Goal: Transaction & Acquisition: Book appointment/travel/reservation

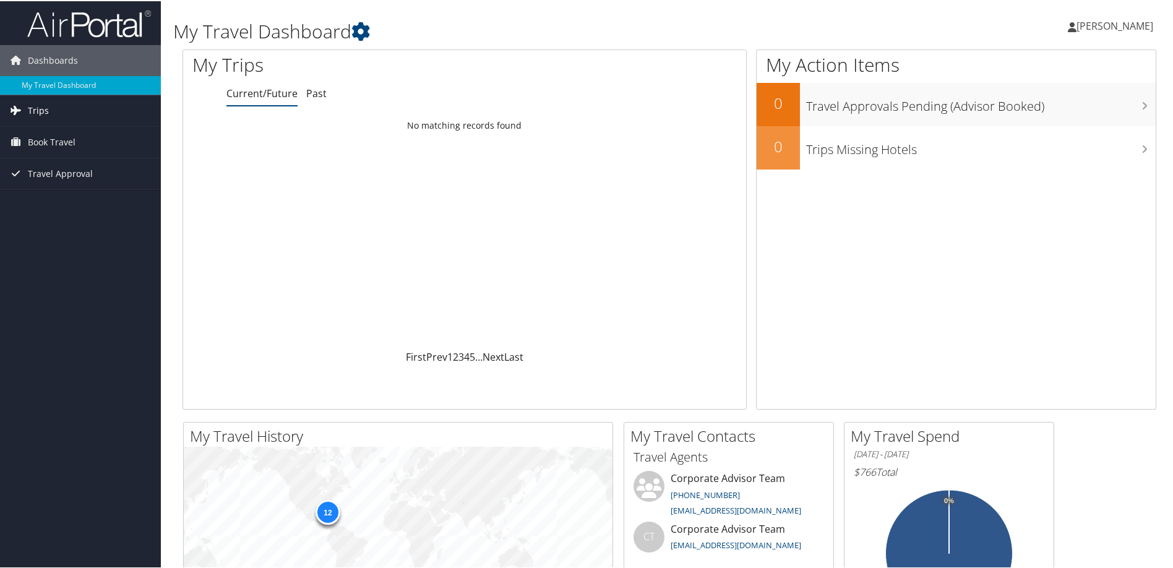
click at [53, 109] on link "Trips" at bounding box center [80, 109] width 161 height 31
click at [44, 107] on span "Trips" at bounding box center [38, 109] width 21 height 31
click at [54, 61] on span "Dashboards" at bounding box center [53, 59] width 50 height 31
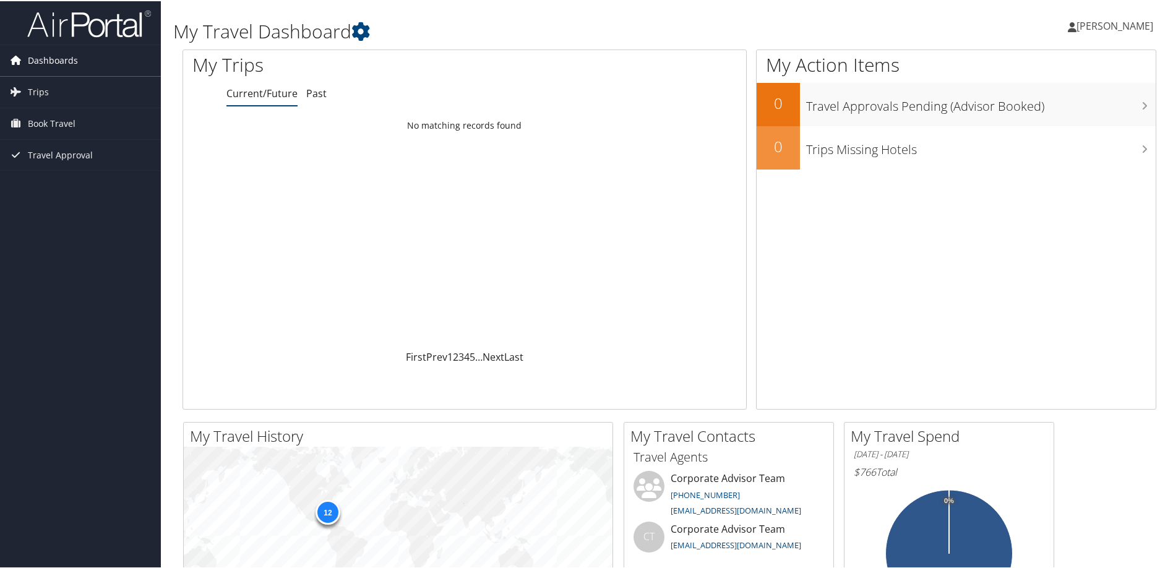
click at [45, 66] on span "Dashboards" at bounding box center [53, 59] width 50 height 31
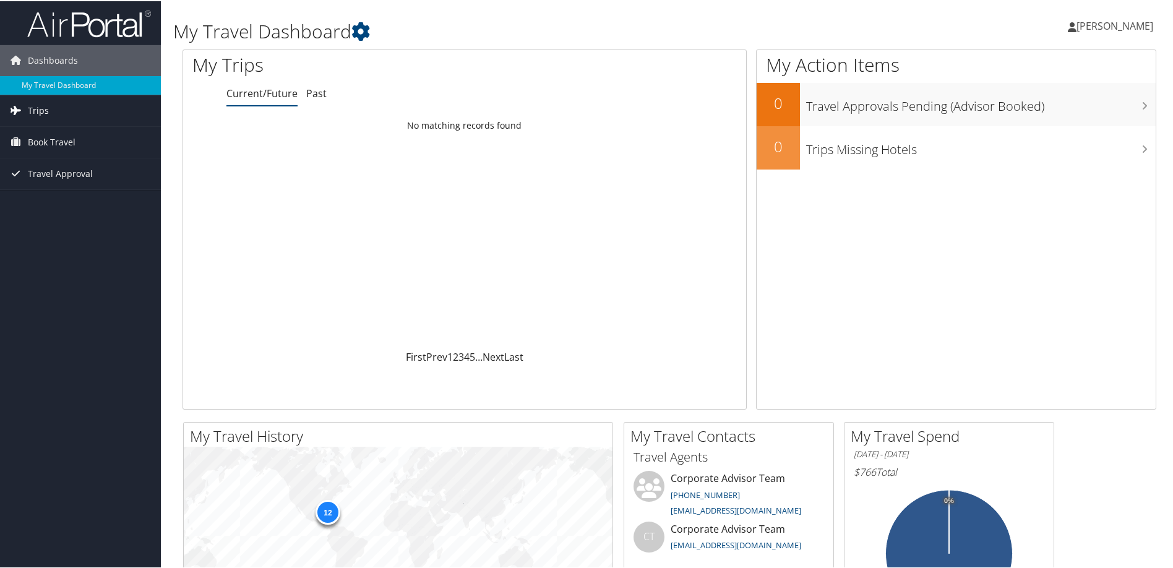
click at [54, 102] on link "Trips" at bounding box center [80, 109] width 161 height 31
click at [66, 194] on span "Book Travel" at bounding box center [52, 196] width 48 height 31
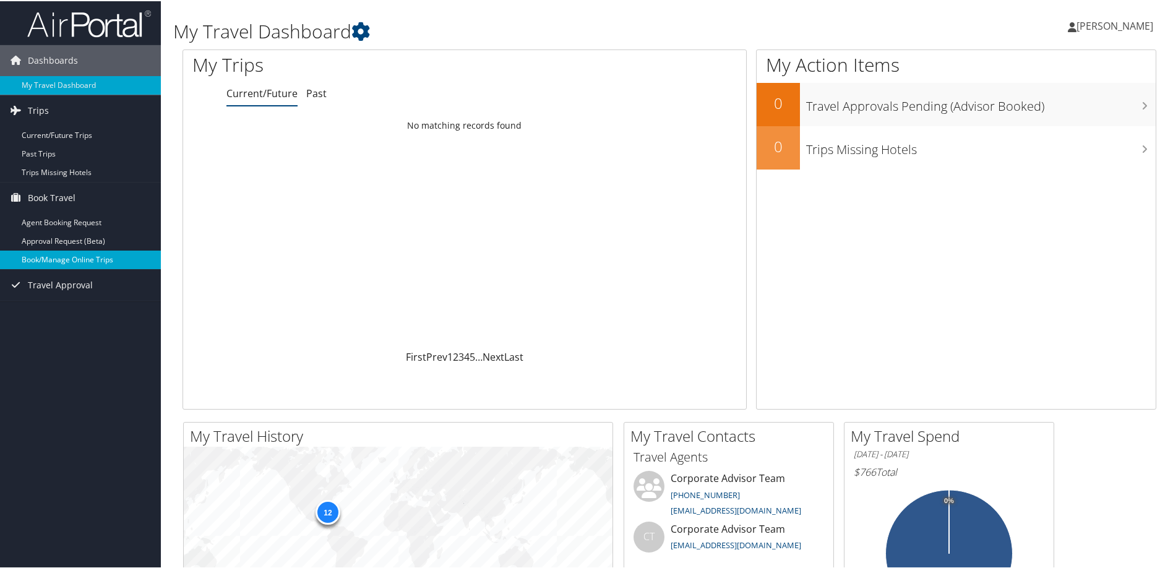
click at [69, 256] on link "Book/Manage Online Trips" at bounding box center [80, 258] width 161 height 19
